Goal: Find contact information: Find contact information

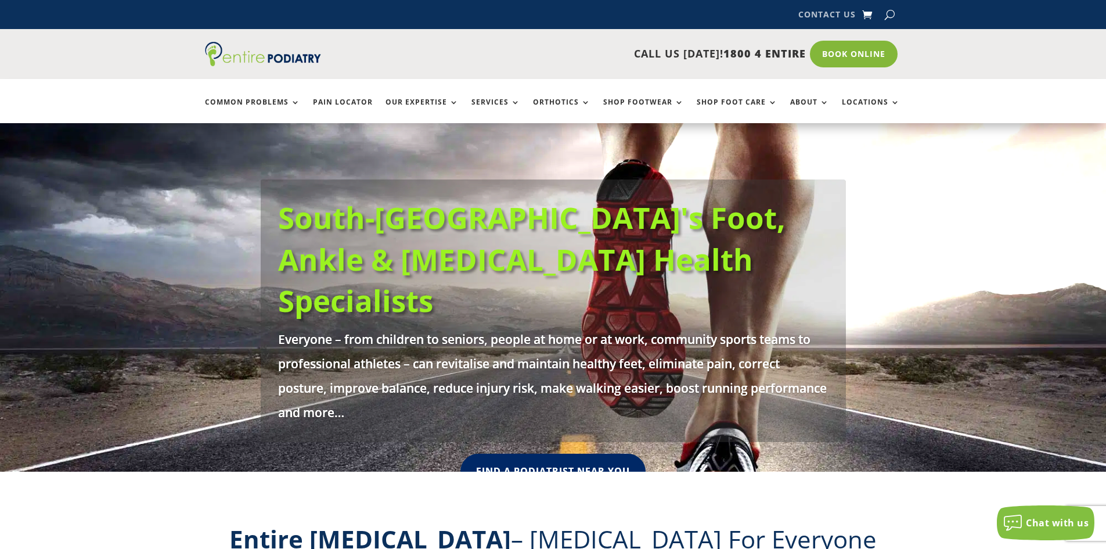
click at [836, 16] on link "Contact Us" at bounding box center [826, 16] width 57 height 13
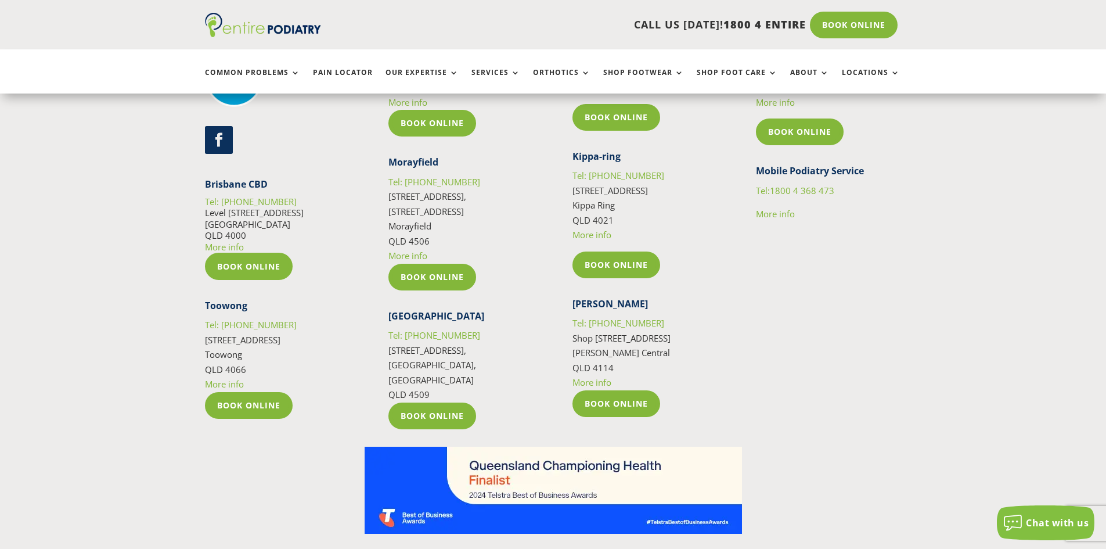
scroll to position [2090, 0]
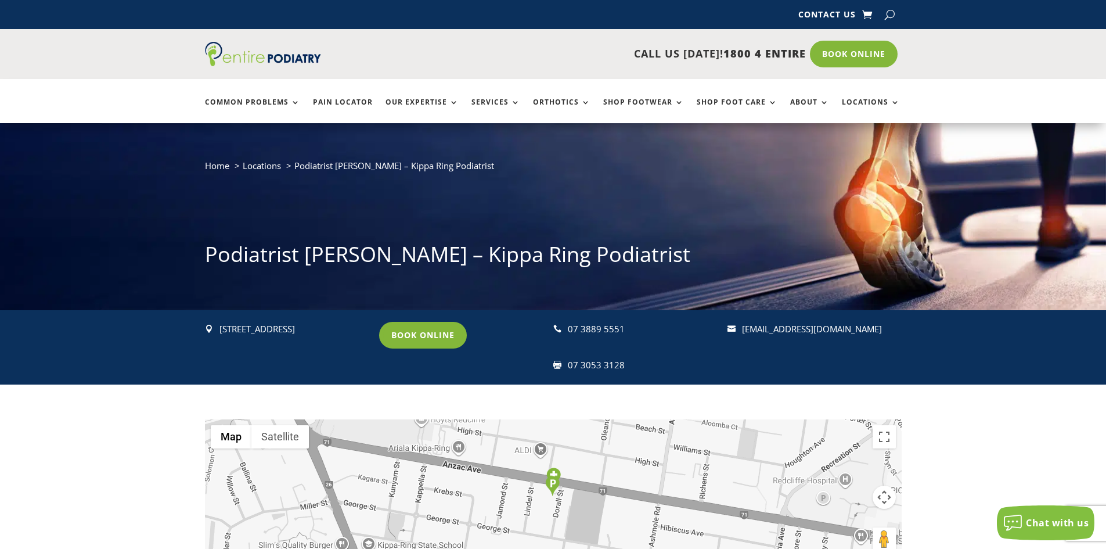
drag, startPoint x: 886, startPoint y: 333, endPoint x: 743, endPoint y: 334, distance: 143.4
click at [743, 334] on p "[EMAIL_ADDRESS][DOMAIN_NAME]" at bounding box center [816, 329] width 149 height 15
copy link "[EMAIL_ADDRESS][DOMAIN_NAME]"
